Goal: Transaction & Acquisition: Purchase product/service

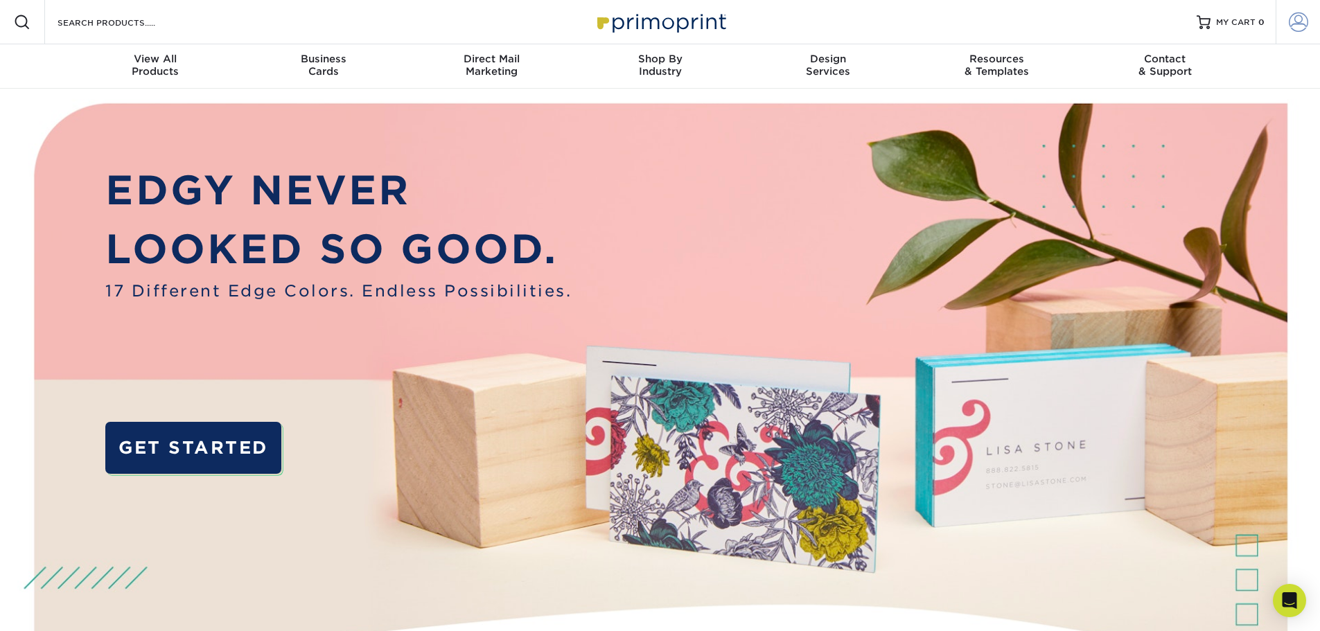
click at [1289, 24] on span at bounding box center [1298, 21] width 19 height 19
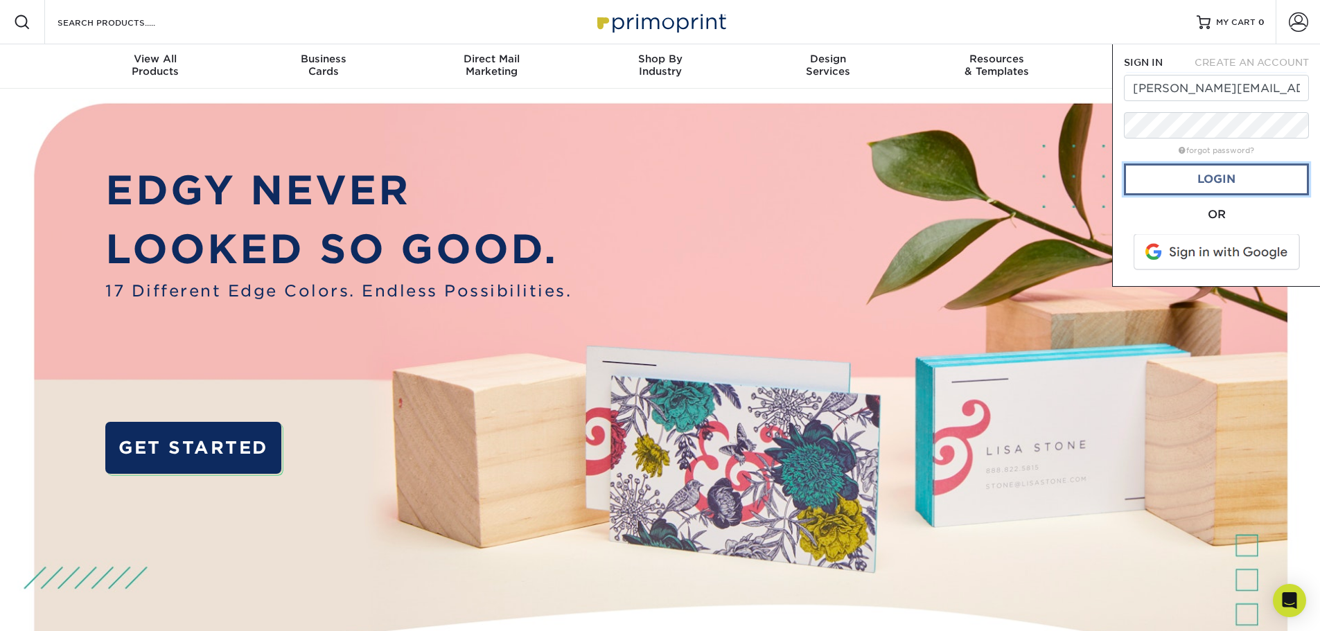
click at [1246, 177] on link "Login" at bounding box center [1216, 180] width 185 height 32
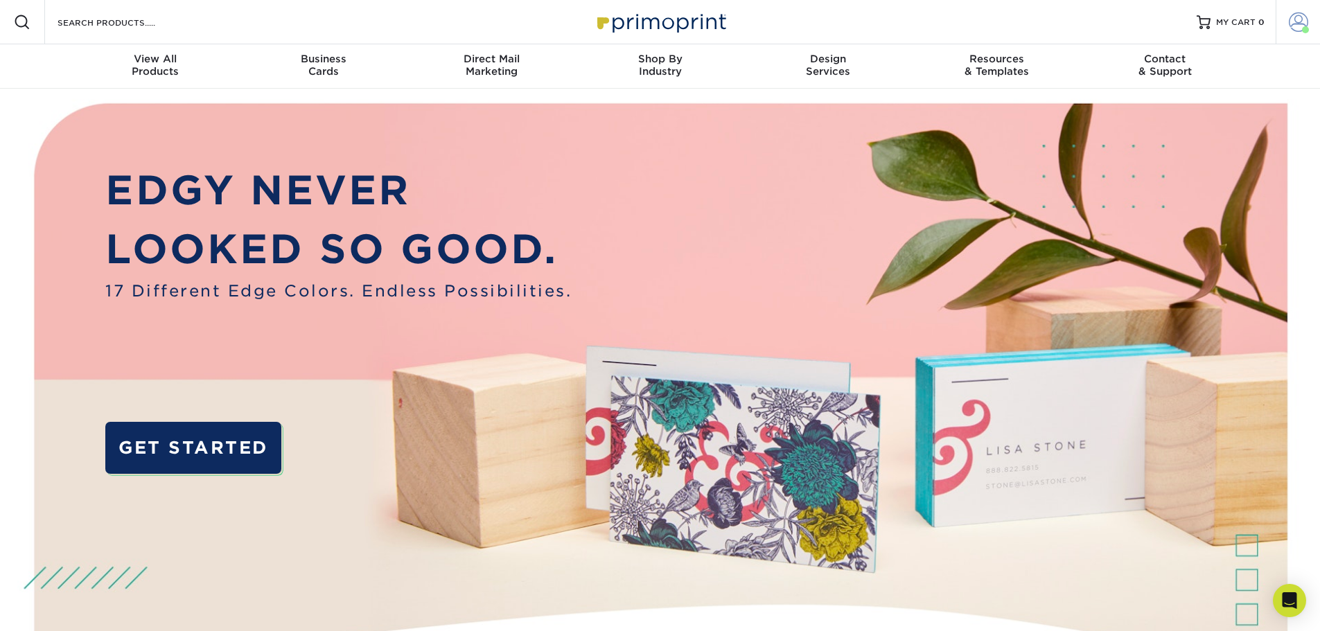
click at [1302, 28] on span at bounding box center [1305, 29] width 7 height 7
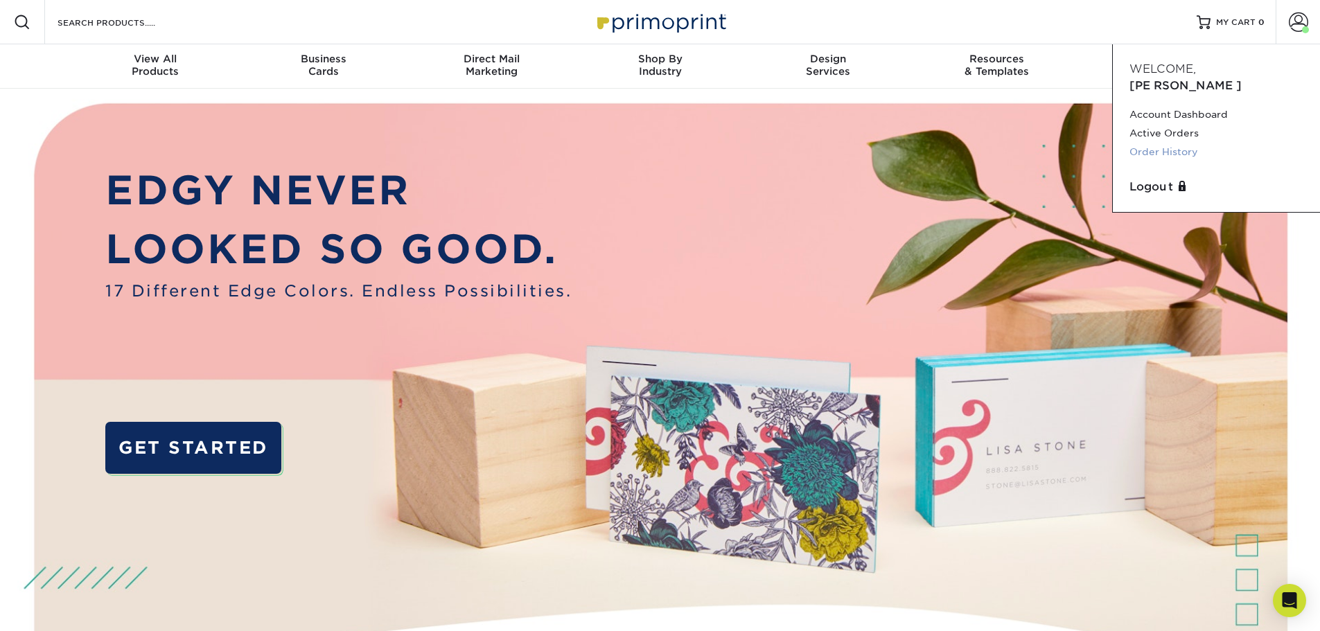
click at [1179, 143] on link "Order History" at bounding box center [1216, 152] width 174 height 19
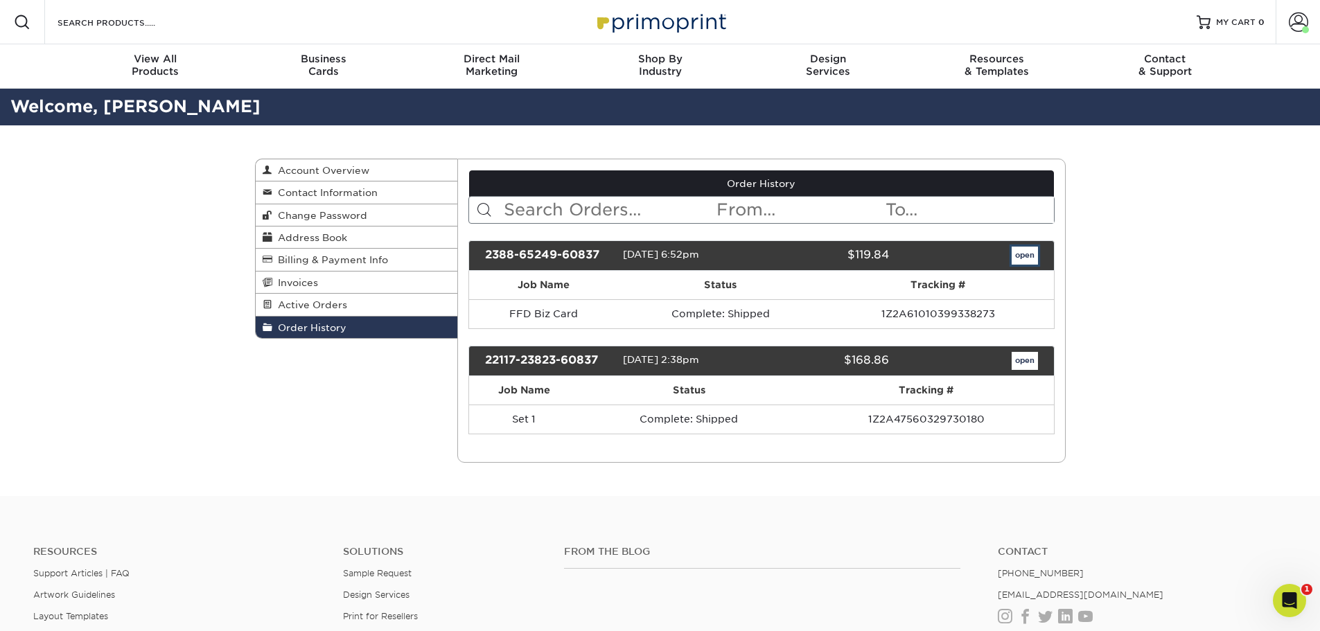
click at [1025, 252] on link "open" at bounding box center [1025, 256] width 26 height 18
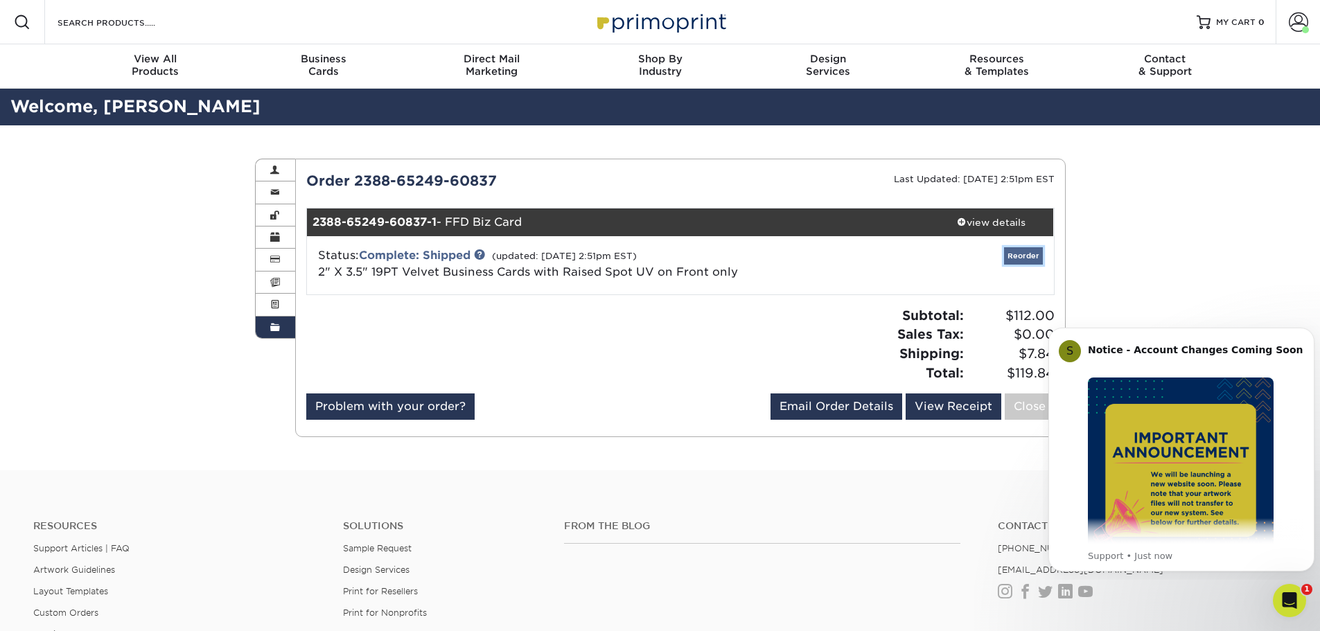
click at [1016, 260] on link "Reorder" at bounding box center [1023, 255] width 39 height 17
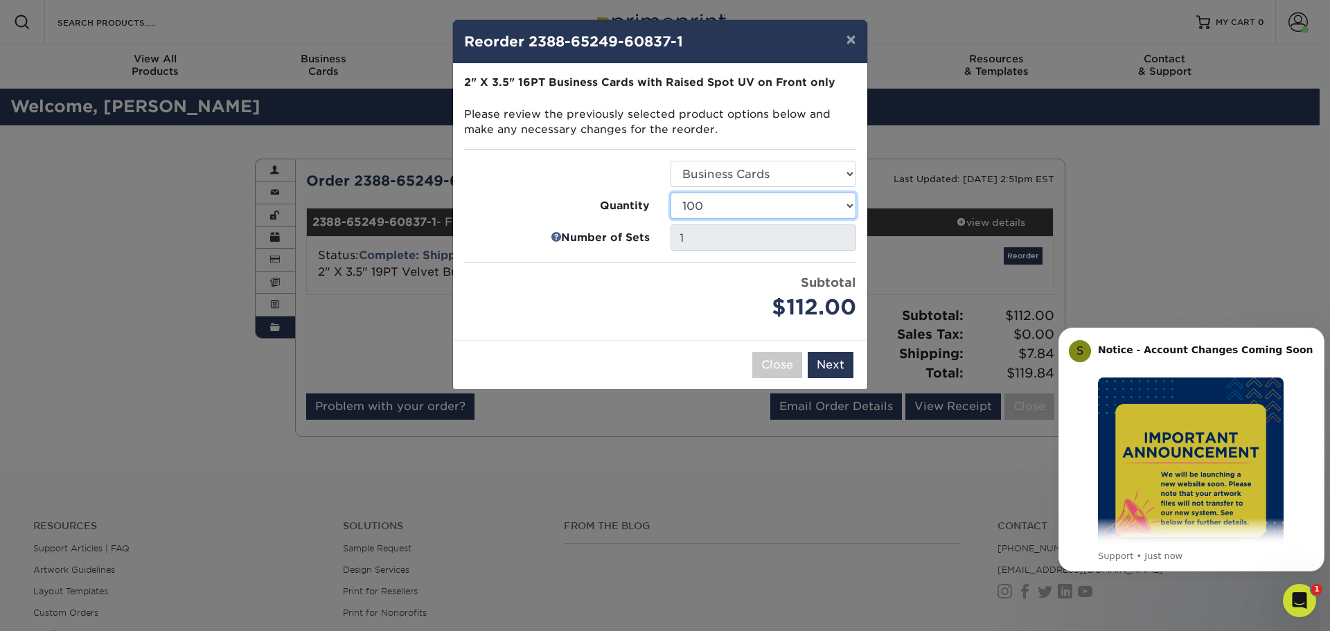
click at [725, 208] on select "100 250 500" at bounding box center [764, 206] width 186 height 26
select select "6237a36b-b046-4ef6-8fed-6cb9c22a5ece"
click at [671, 193] on select "100 250 500" at bounding box center [764, 206] width 186 height 26
click at [827, 360] on button "Next" at bounding box center [831, 365] width 46 height 26
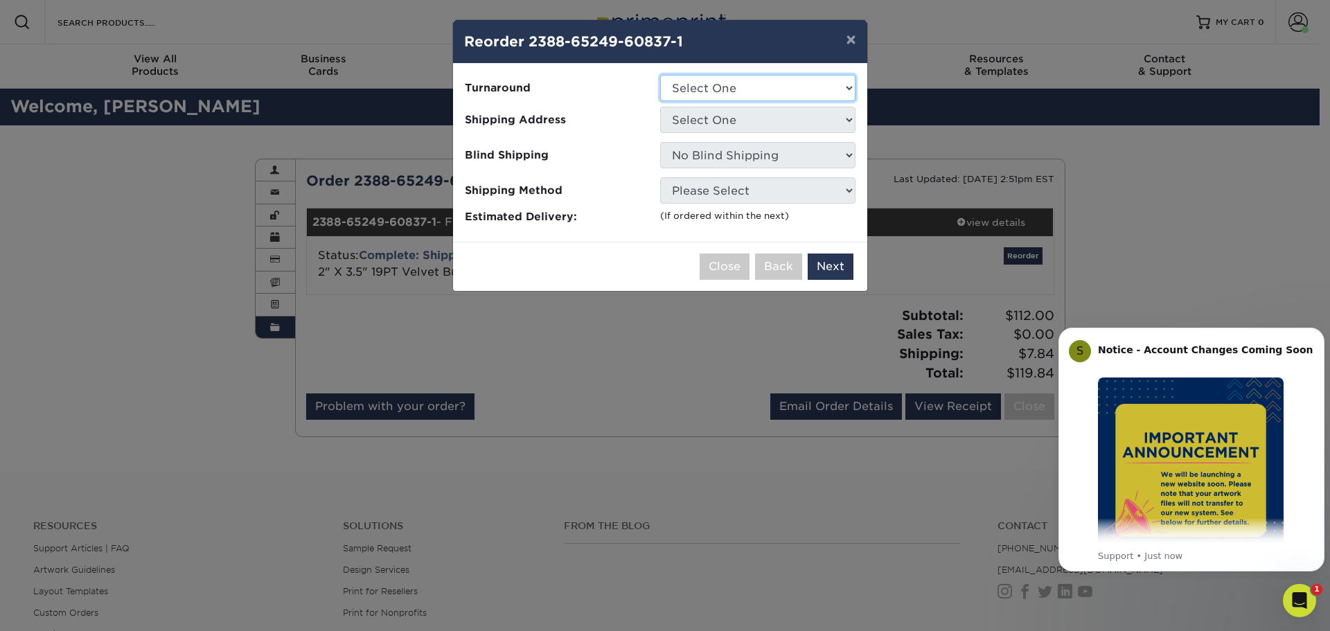
click at [815, 88] on select "Select One 2-4 Business Days" at bounding box center [757, 88] width 195 height 26
select select "b9b8bc4a-fe2b-4611-9a9e-1ae5d58e413a"
click at [660, 75] on select "Select One 2-4 Business Days" at bounding box center [757, 88] width 195 height 26
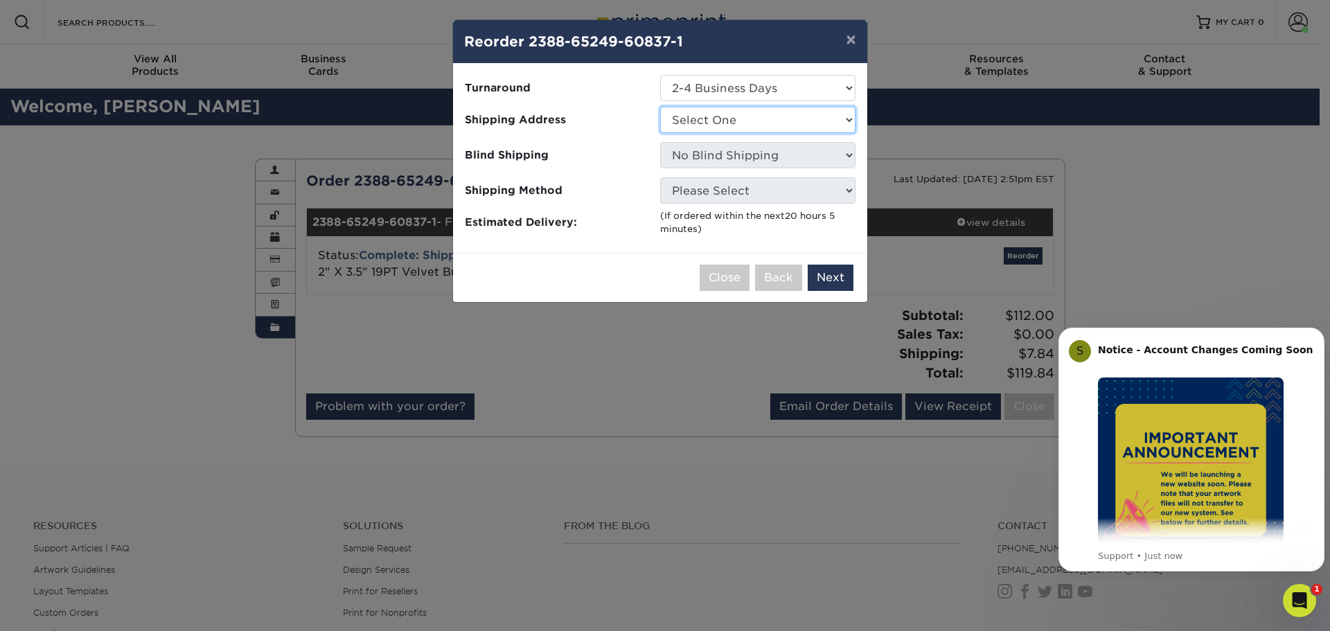
click at [806, 124] on select "Select One Home" at bounding box center [757, 120] width 195 height 26
select select "225371"
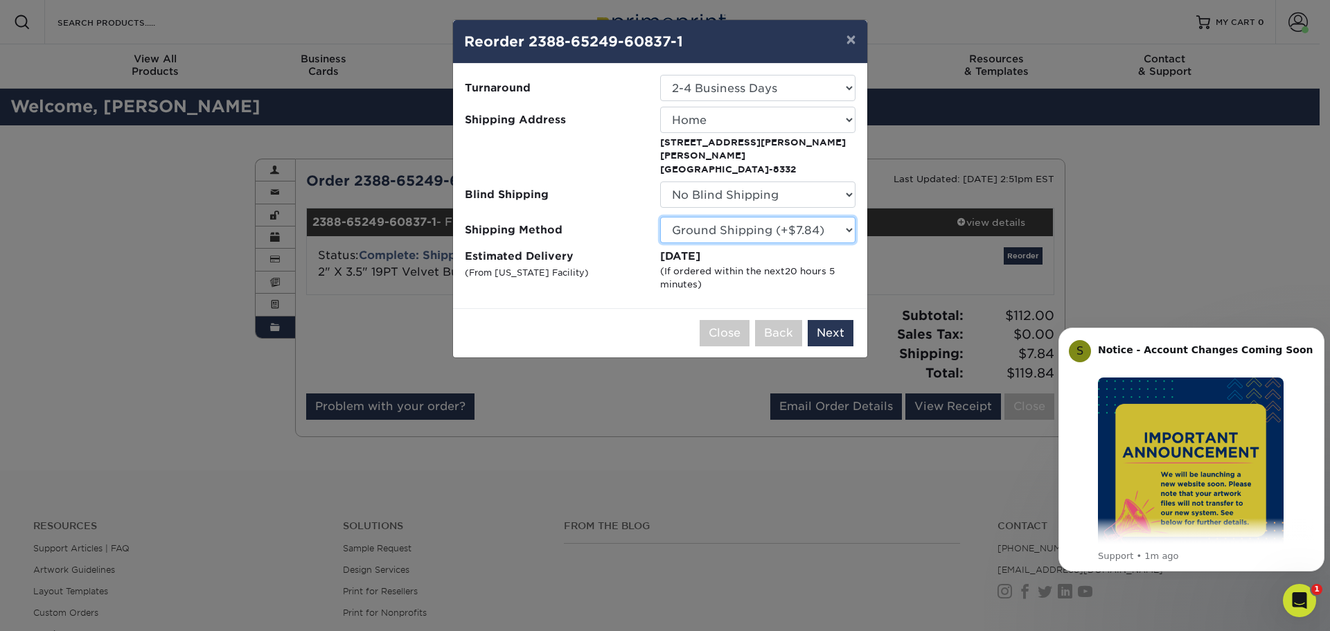
click at [685, 217] on select "Please Select Ground Shipping (+$7.84) 3 Day Shipping Service (+$20.04) 2 Day A…" at bounding box center [757, 230] width 195 height 26
click at [827, 320] on button "Next" at bounding box center [831, 333] width 46 height 26
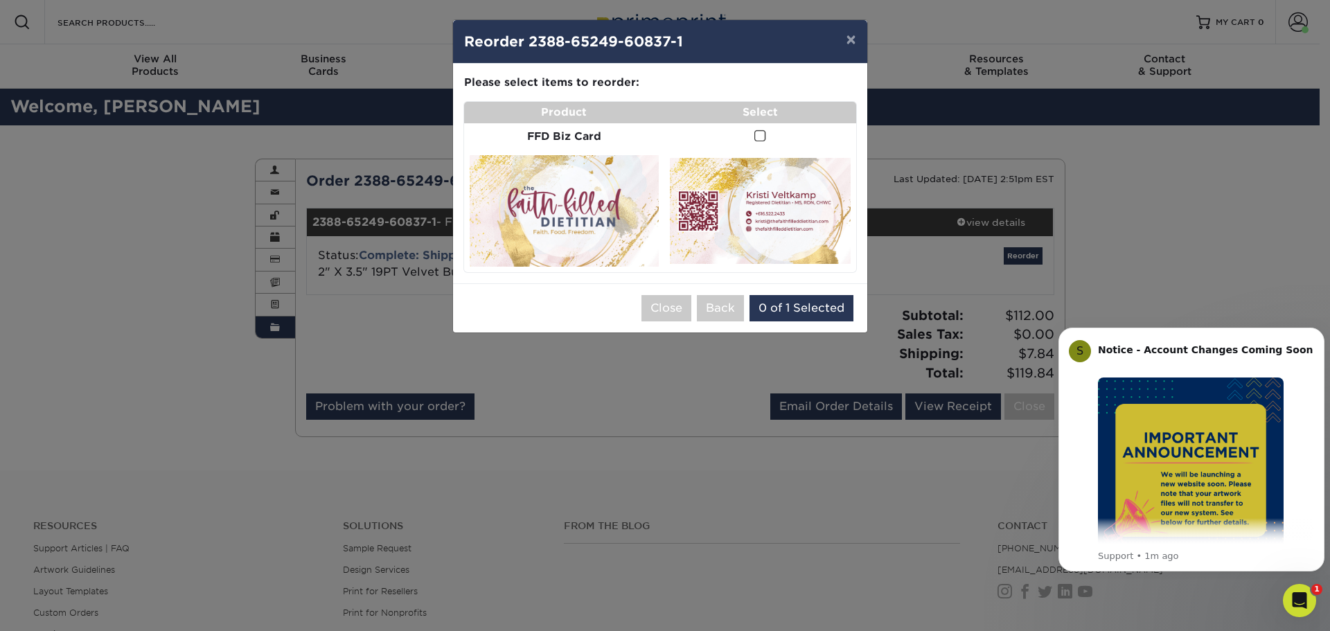
click at [762, 135] on span at bounding box center [761, 136] width 12 height 13
click at [0, 0] on input "checkbox" at bounding box center [0, 0] width 0 height 0
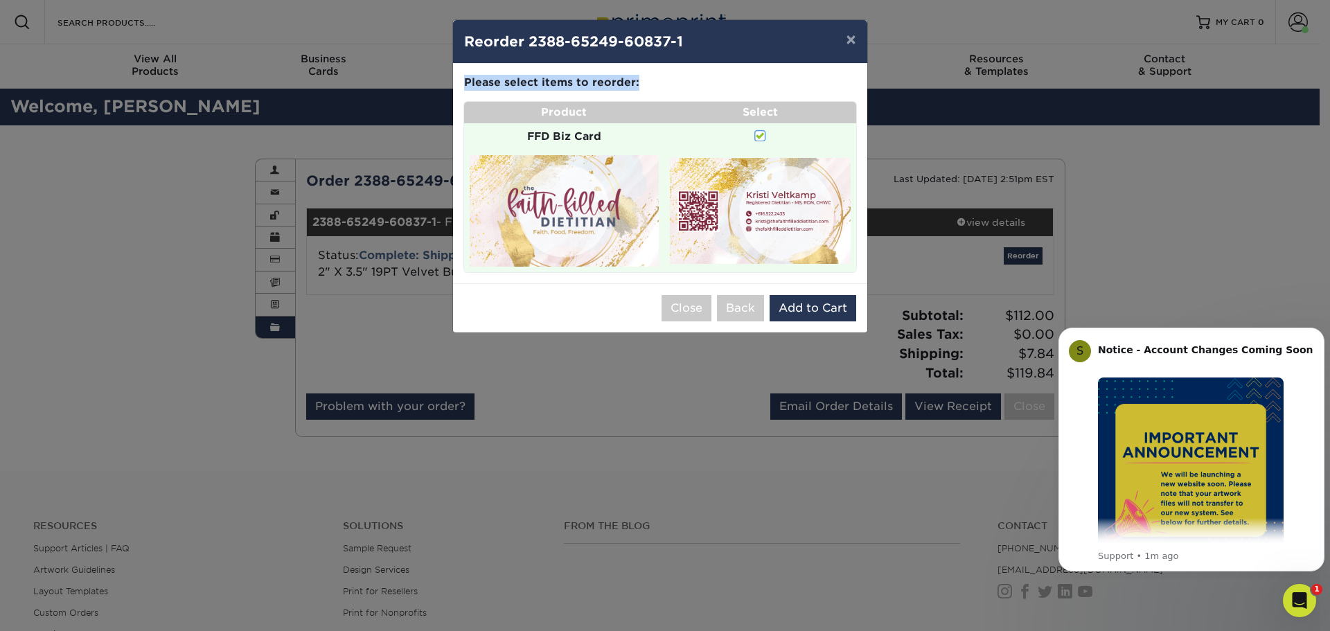
drag, startPoint x: 701, startPoint y: 41, endPoint x: 775, endPoint y: 72, distance: 79.8
click at [775, 73] on div "× Reorder 2388-65249-60837-1 Please select all options to continue. Only quanti…" at bounding box center [660, 176] width 416 height 314
click at [803, 309] on button "Add to Cart" at bounding box center [813, 308] width 87 height 26
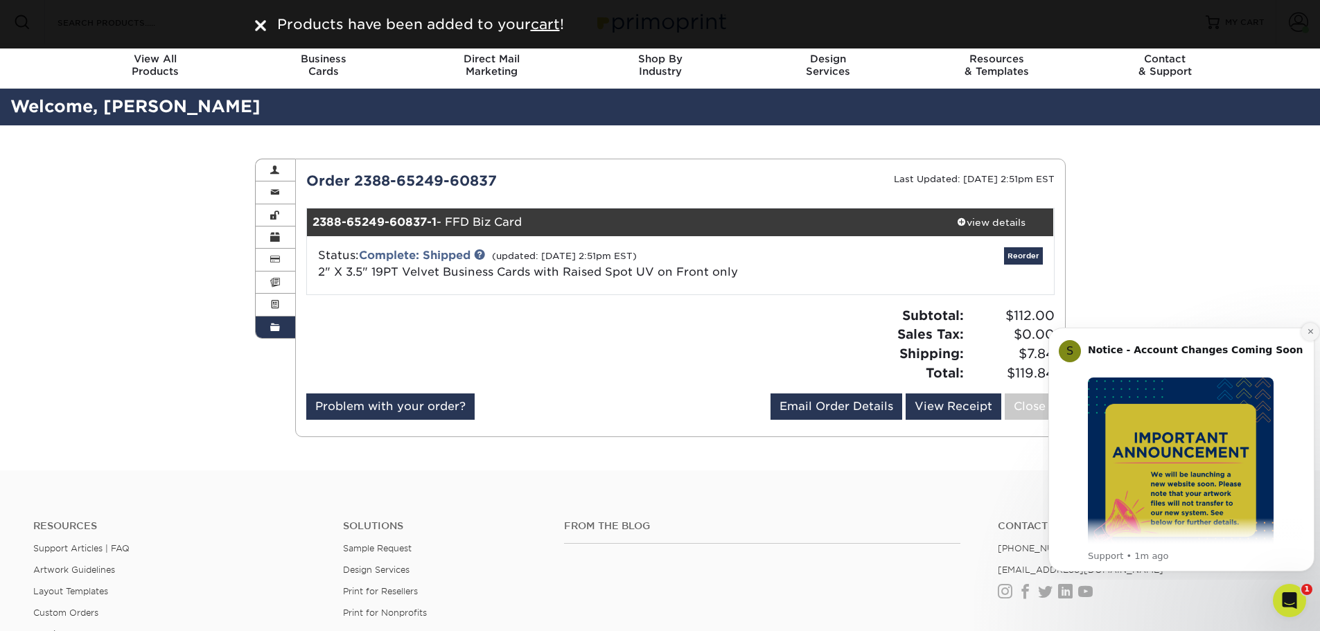
click at [1308, 330] on icon "Dismiss notification" at bounding box center [1311, 332] width 8 height 8
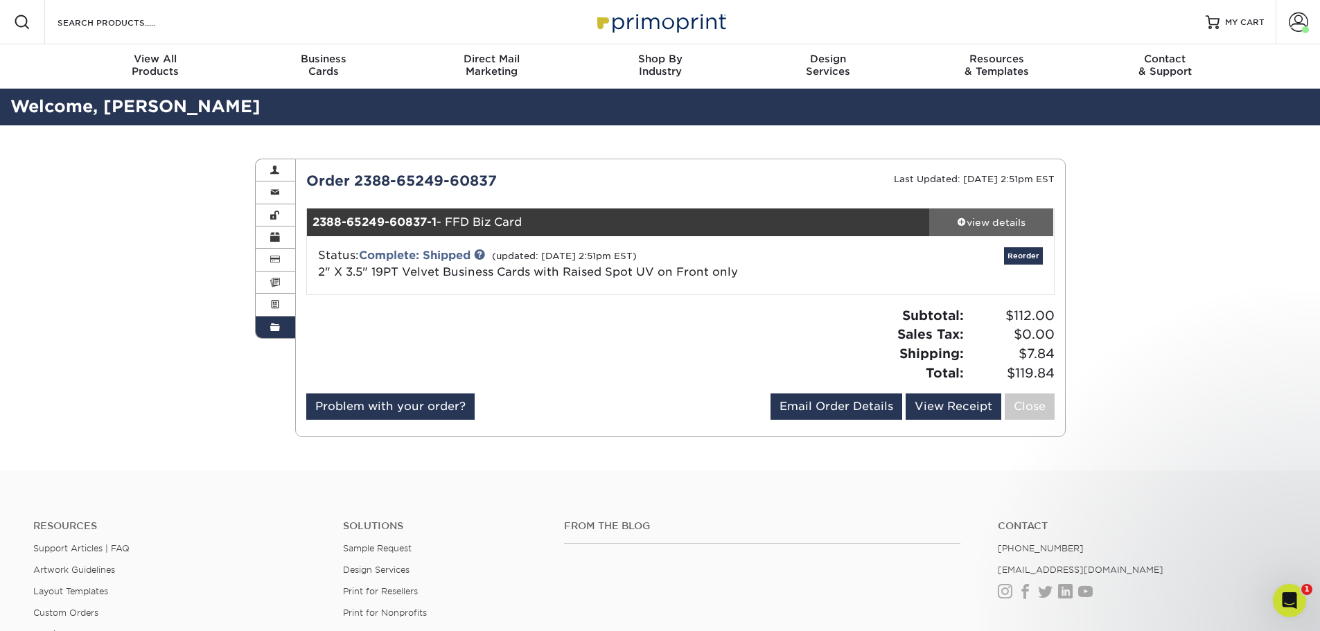
click at [964, 220] on span at bounding box center [962, 222] width 10 height 10
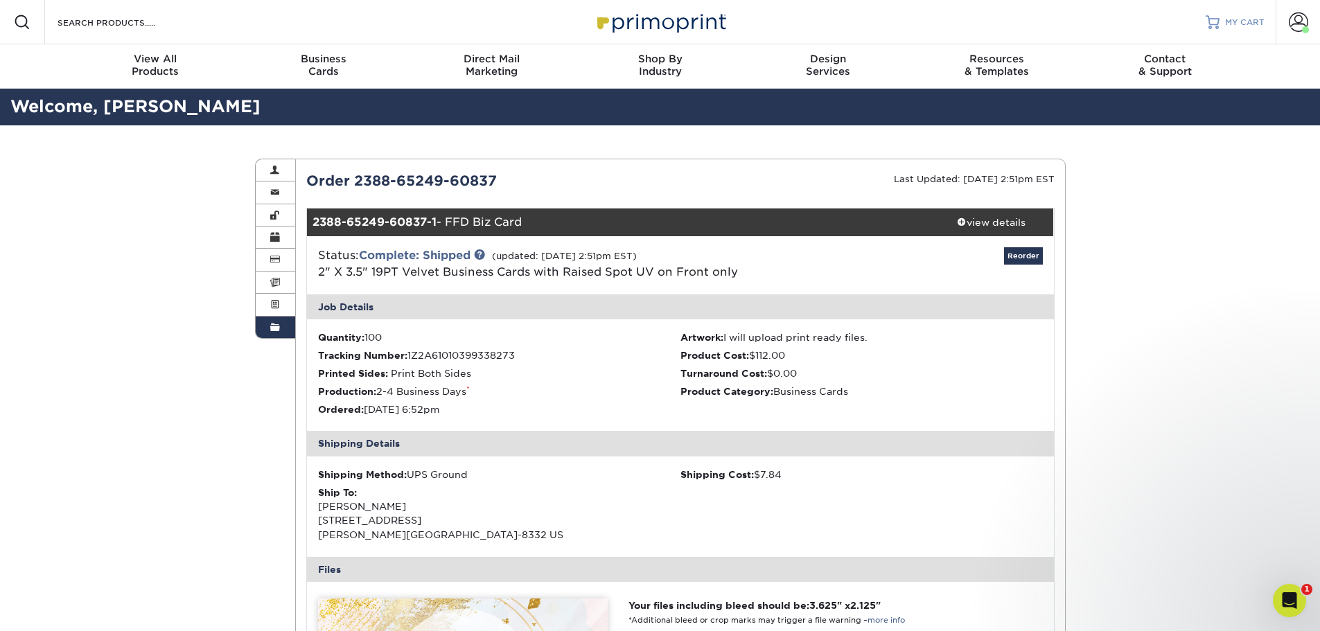
click at [1216, 26] on div at bounding box center [1213, 22] width 14 height 14
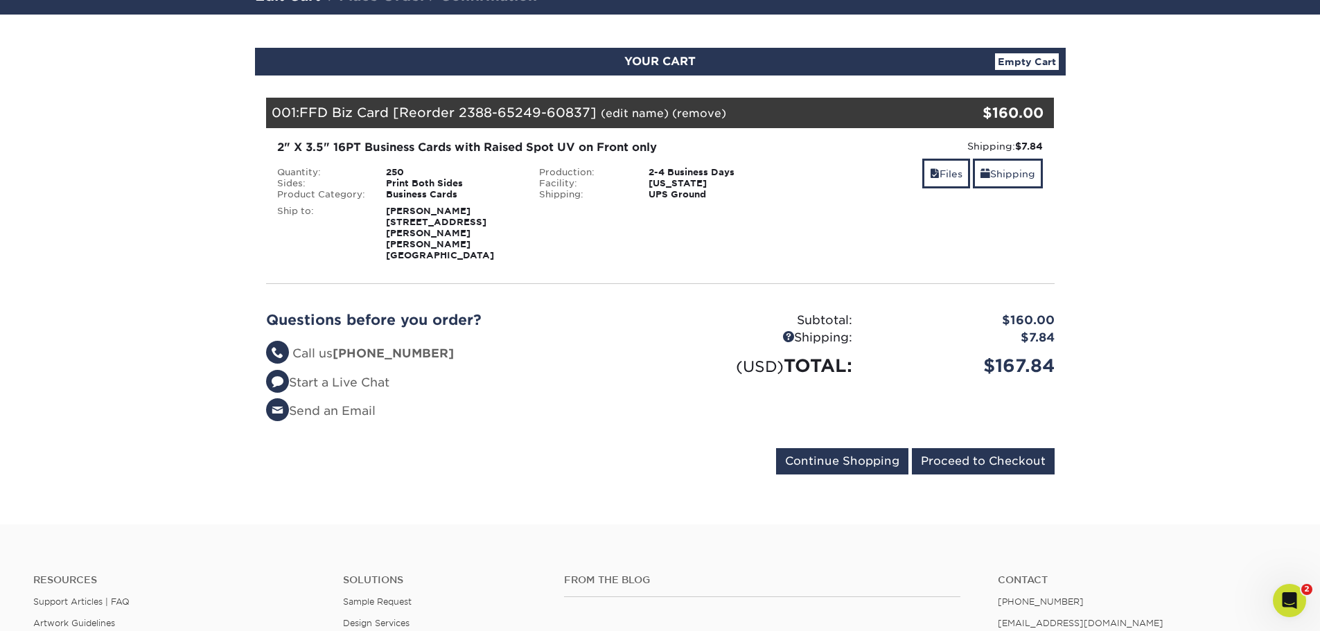
scroll to position [139, 0]
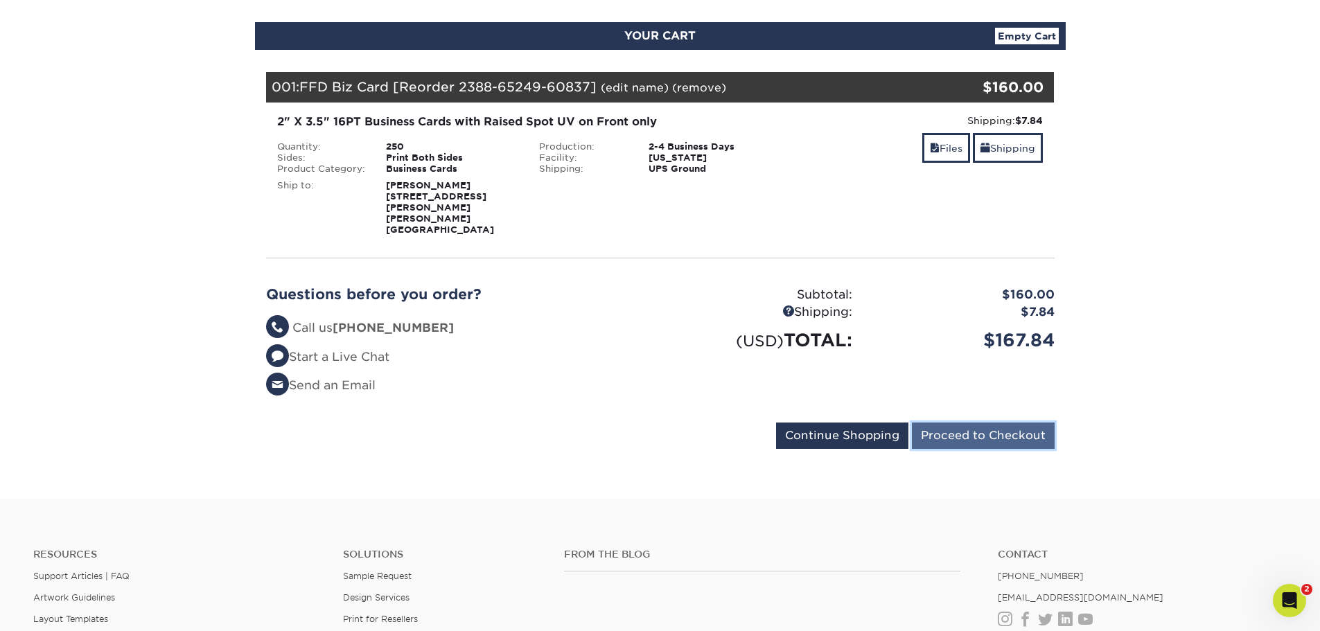
click at [1041, 423] on input "Proceed to Checkout" at bounding box center [983, 436] width 143 height 26
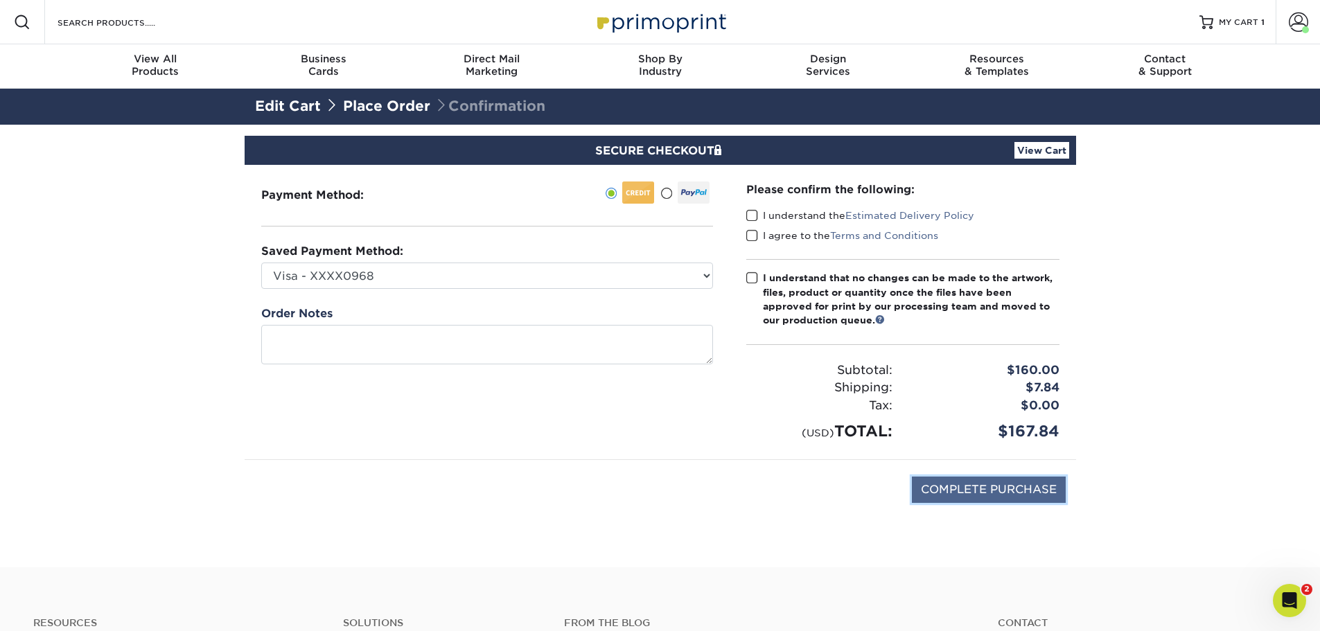
click at [1021, 493] on input "COMPLETE PURCHASE" at bounding box center [989, 490] width 154 height 26
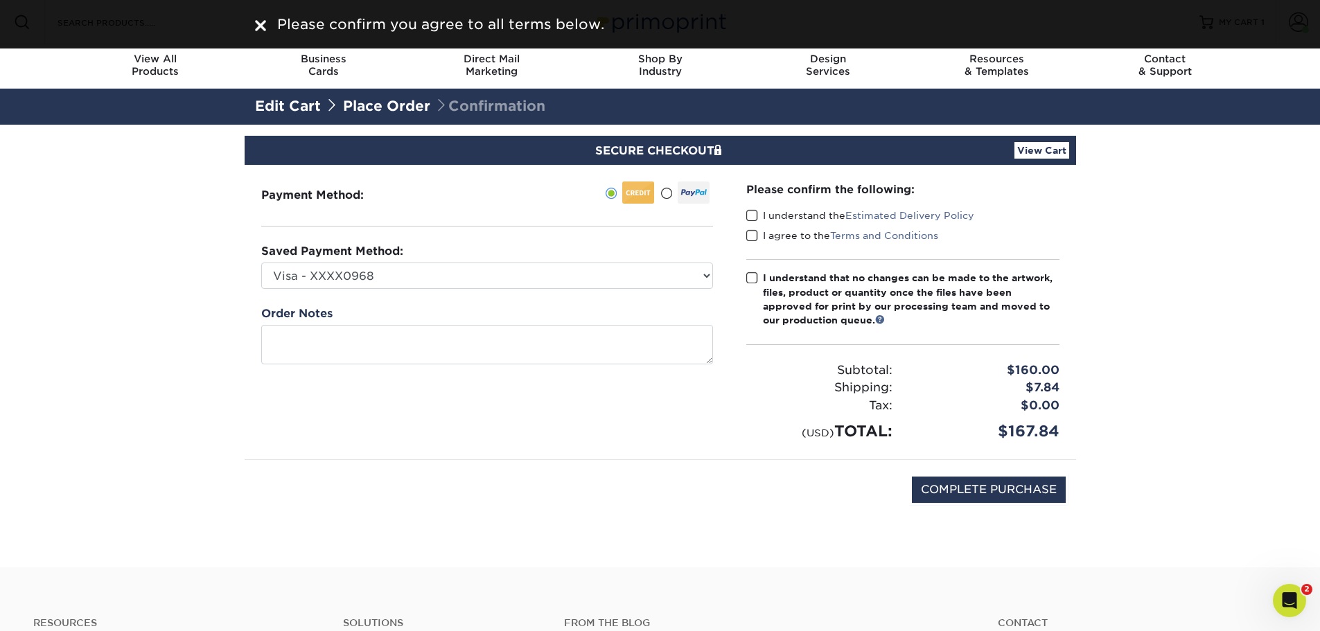
click at [753, 217] on span at bounding box center [752, 215] width 12 height 13
click at [0, 0] on input "I understand the Estimated Delivery Policy" at bounding box center [0, 0] width 0 height 0
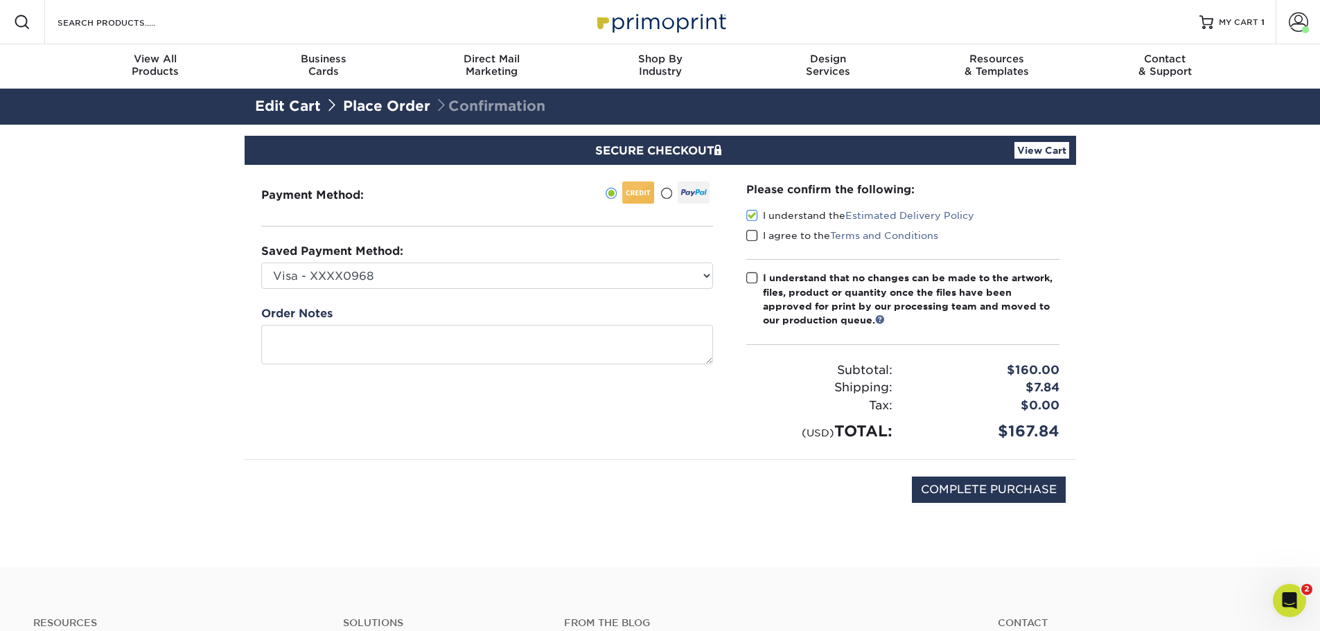
click at [752, 239] on span at bounding box center [752, 235] width 12 height 13
click at [0, 0] on input "I agree to the Terms and Conditions" at bounding box center [0, 0] width 0 height 0
click at [750, 279] on span at bounding box center [752, 278] width 12 height 13
click at [0, 0] on input "I understand that no changes can be made to the artwork, files, product or quan…" at bounding box center [0, 0] width 0 height 0
click at [994, 493] on input "COMPLETE PURCHASE" at bounding box center [989, 490] width 154 height 26
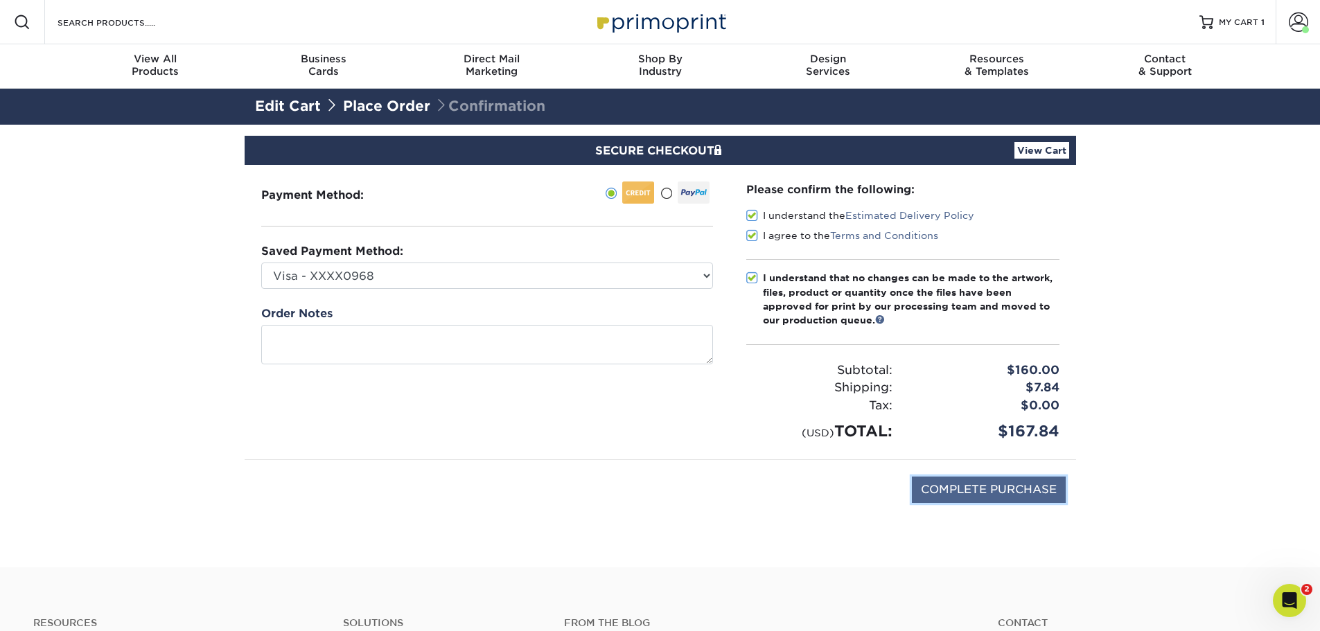
type input "PROCESSING, PLEASE WAIT..."
